Goal: Use online tool/utility: Use online tool/utility

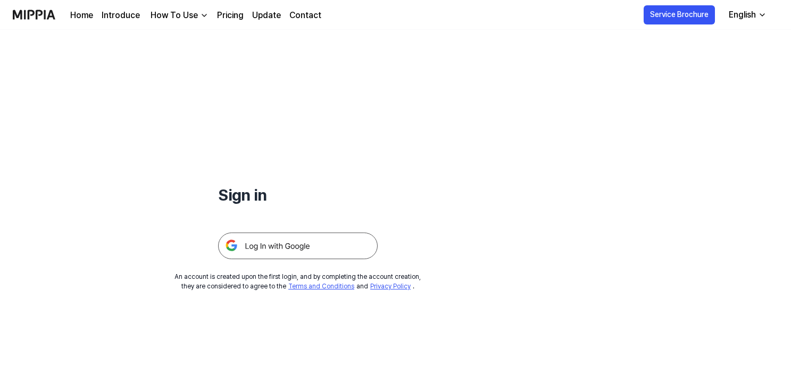
click at [272, 247] on img at bounding box center [298, 245] width 160 height 27
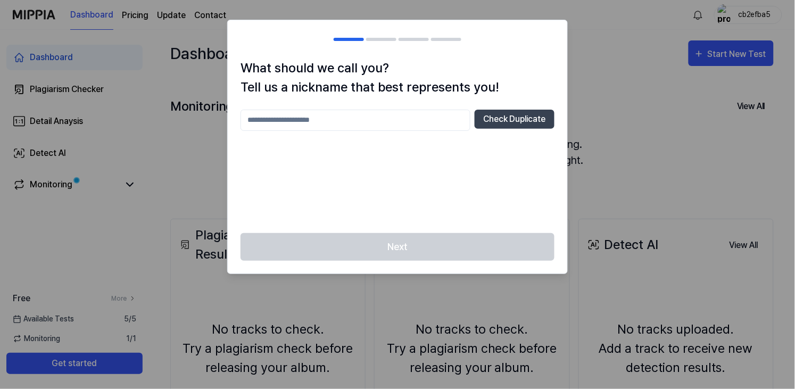
click at [402, 122] on input "text" at bounding box center [355, 120] width 230 height 21
type input "****"
click at [507, 112] on button "Check Duplicate" at bounding box center [514, 119] width 80 height 19
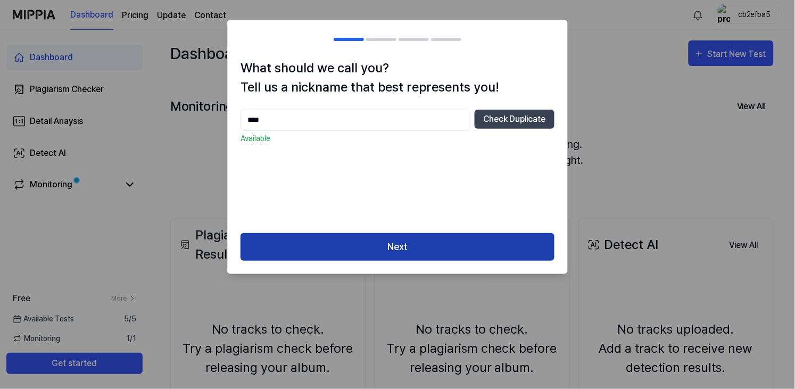
click at [444, 257] on button "Next" at bounding box center [397, 247] width 314 height 28
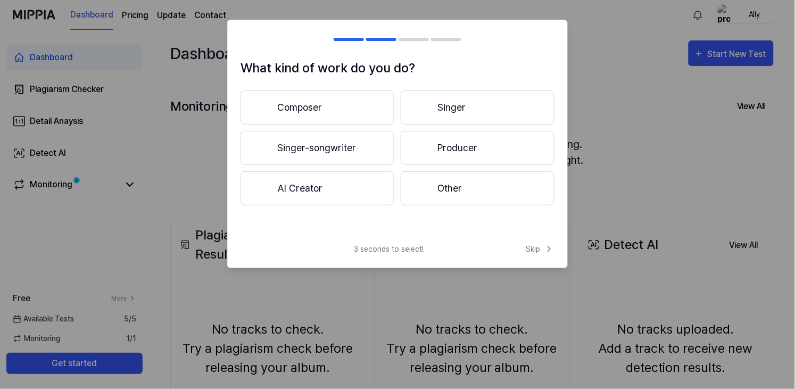
click at [425, 107] on div at bounding box center [422, 107] width 13 height 13
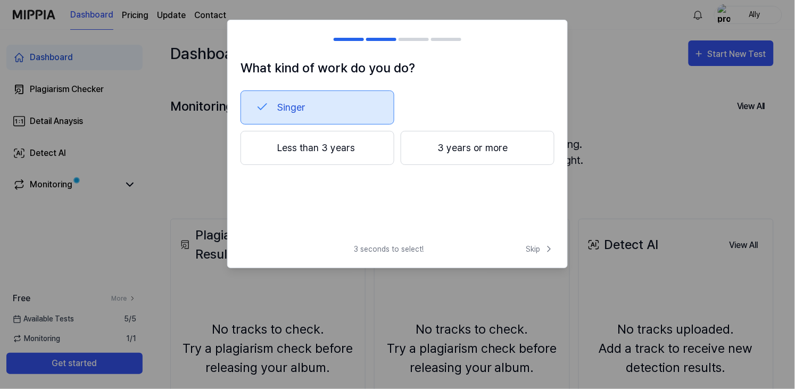
click at [457, 141] on button "3 years or more" at bounding box center [477, 148] width 154 height 34
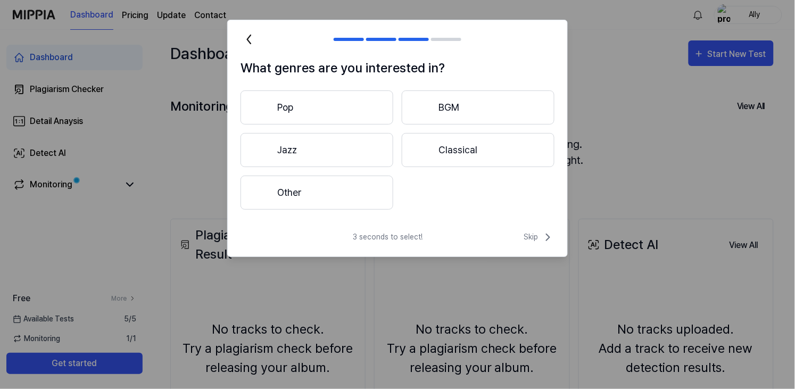
click at [349, 191] on button "Other" at bounding box center [316, 193] width 153 height 34
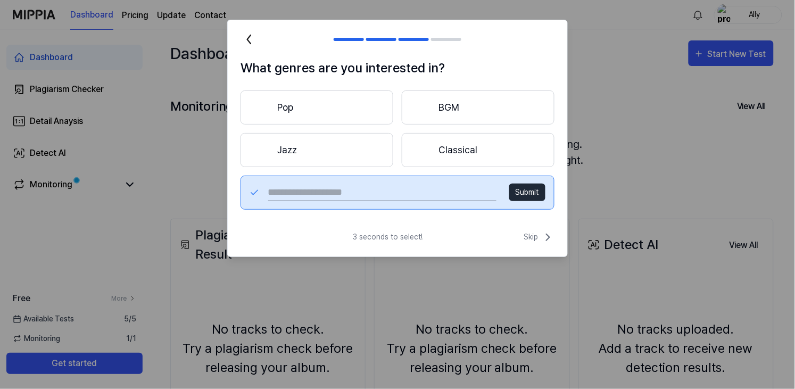
click at [493, 158] on button "Classical" at bounding box center [478, 150] width 153 height 34
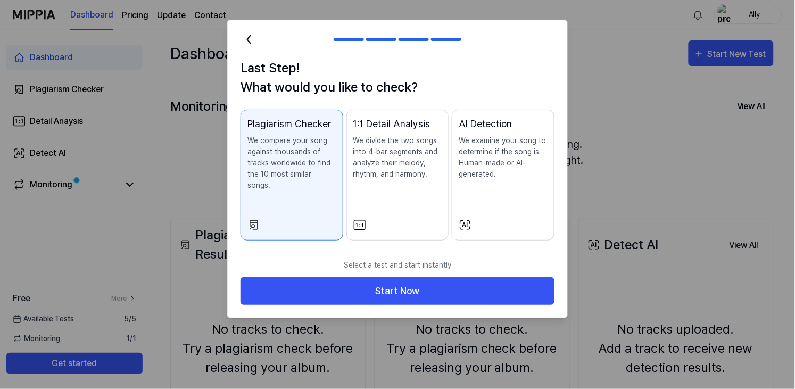
click at [244, 38] on icon at bounding box center [248, 39] width 17 height 17
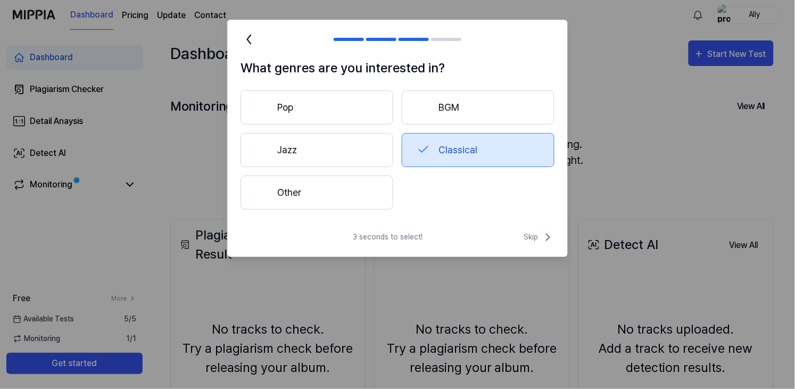
click at [340, 112] on button "Pop" at bounding box center [316, 107] width 153 height 34
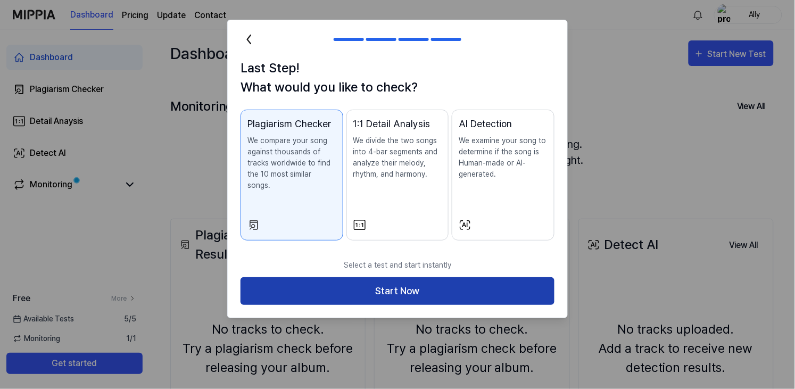
click at [428, 281] on button "Start Now" at bounding box center [397, 291] width 314 height 28
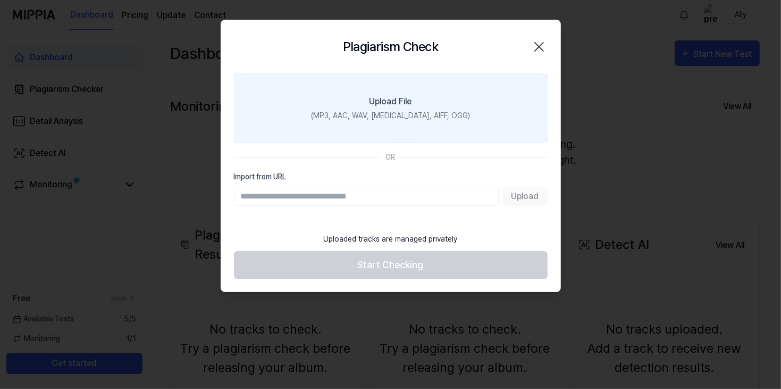
click at [434, 104] on label "Upload File (MP3, AAC, WAV, [MEDICAL_DATA], AIFF, OGG)" at bounding box center [391, 108] width 314 height 70
click at [0, 0] on input "Upload File (MP3, AAC, WAV, [MEDICAL_DATA], AIFF, OGG)" at bounding box center [0, 0] width 0 height 0
click at [374, 121] on div "(MP3, AAC, WAV, [MEDICAL_DATA], AIFF, OGG)" at bounding box center [390, 115] width 159 height 11
click at [0, 0] on input "Upload File (MP3, AAC, WAV, [MEDICAL_DATA], AIFF, OGG)" at bounding box center [0, 0] width 0 height 0
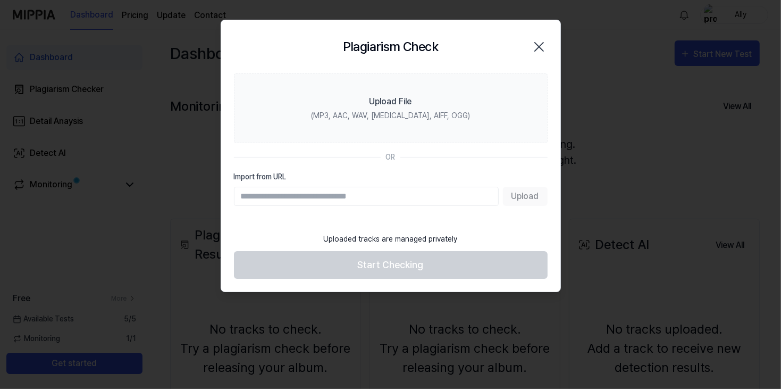
click at [397, 201] on input "Import from URL" at bounding box center [366, 196] width 265 height 19
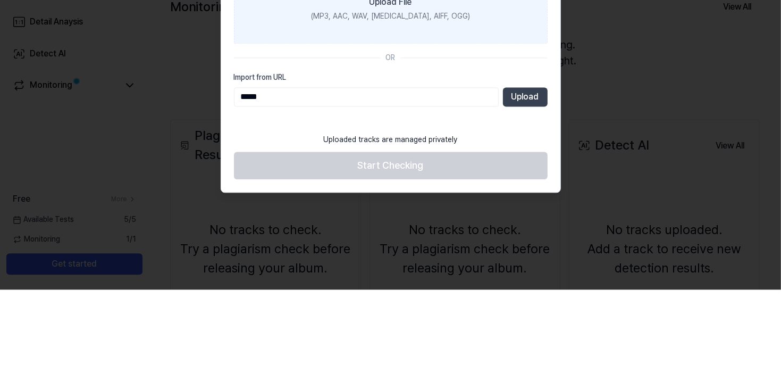
click at [387, 121] on label "Upload File (MP3, AAC, WAV, [MEDICAL_DATA], AIFF, OGG)" at bounding box center [391, 108] width 314 height 70
click at [0, 0] on input "Upload File (MP3, AAC, WAV, [MEDICAL_DATA], AIFF, OGG)" at bounding box center [0, 0] width 0 height 0
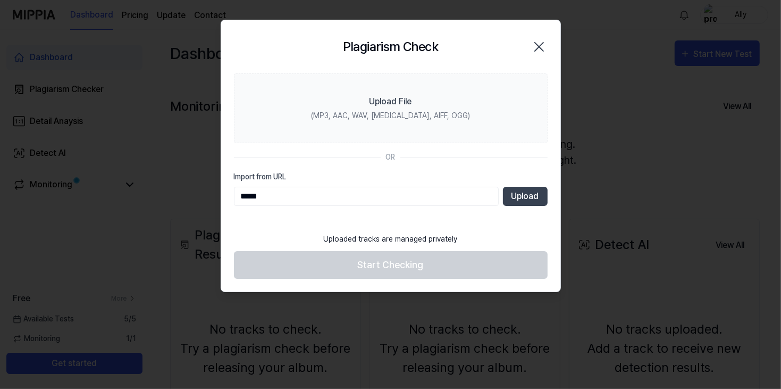
click at [358, 197] on input "*****" at bounding box center [366, 196] width 265 height 19
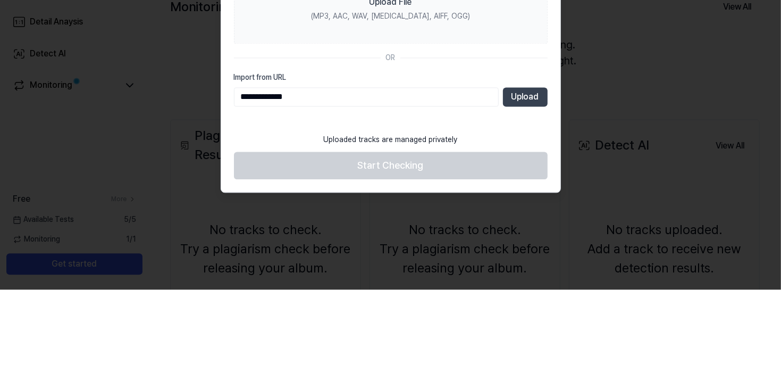
type input "**********"
click at [532, 188] on button "Upload" at bounding box center [525, 196] width 45 height 19
